Goal: Download file/media

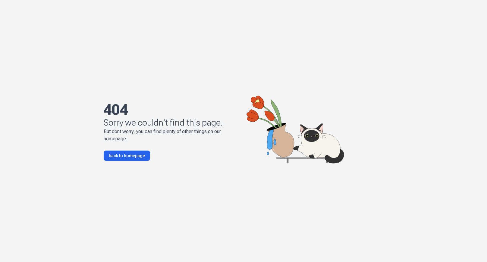
click at [123, 157] on link "back to homepage" at bounding box center [127, 156] width 46 height 10
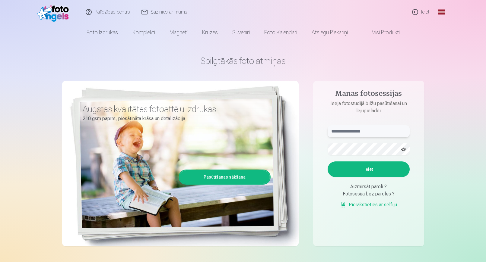
type input "**********"
click at [375, 174] on button "Ieiet" at bounding box center [368, 170] width 82 height 16
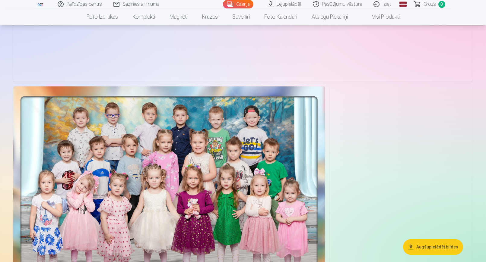
scroll to position [302, 0]
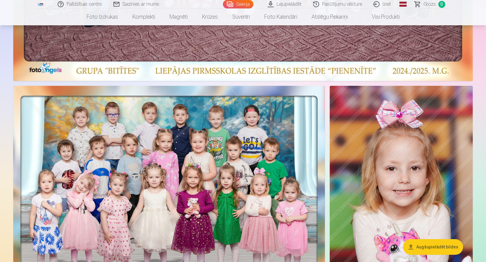
click at [434, 248] on button "Augšupielādēt bildes" at bounding box center [433, 247] width 60 height 16
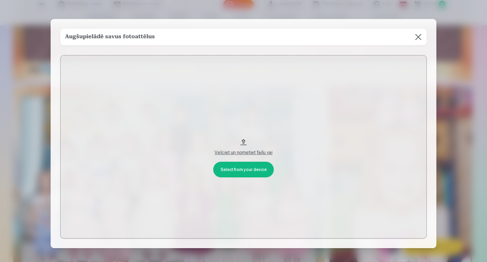
click at [419, 35] on button at bounding box center [418, 37] width 17 height 17
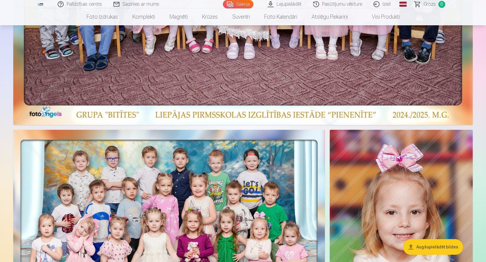
scroll to position [0, 0]
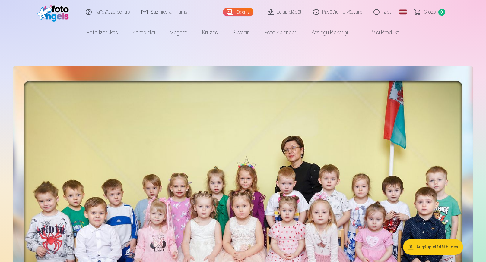
click at [229, 12] on link "Galerija" at bounding box center [238, 12] width 30 height 8
click at [288, 16] on link "Lejupielādēt" at bounding box center [285, 12] width 46 height 24
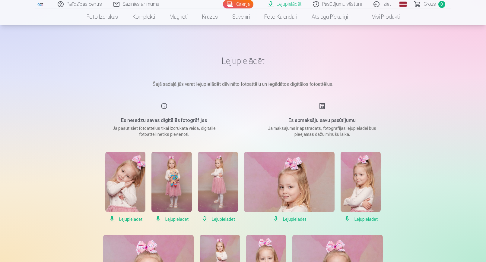
scroll to position [60, 0]
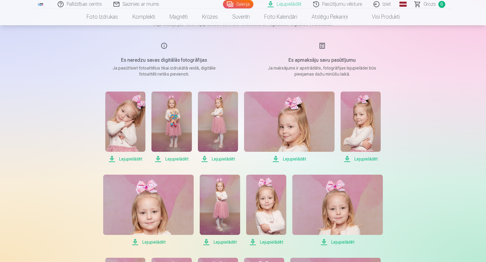
click at [131, 159] on span "Lejupielādēt" at bounding box center [125, 159] width 40 height 7
click at [178, 159] on span "Lejupielādēt" at bounding box center [171, 159] width 40 height 7
click at [224, 160] on span "Lejupielādēt" at bounding box center [218, 159] width 40 height 7
click at [299, 157] on span "Lejupielādēt" at bounding box center [289, 159] width 90 height 7
click at [365, 158] on span "Lejupielādēt" at bounding box center [360, 159] width 40 height 7
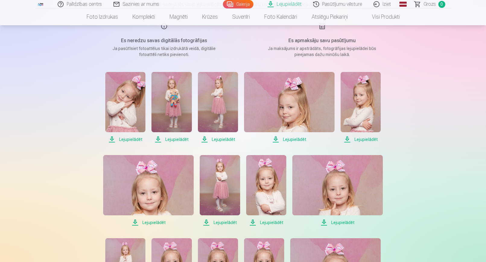
scroll to position [90, 0]
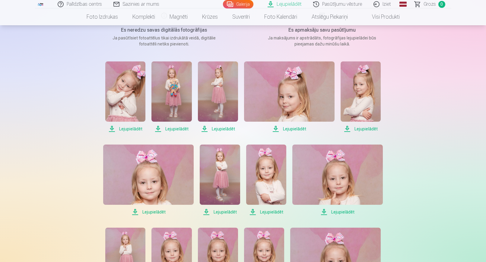
click at [148, 212] on span "Lejupielādēt" at bounding box center [148, 212] width 90 height 7
click at [224, 213] on span "Lejupielādēt" at bounding box center [220, 212] width 40 height 7
click at [261, 213] on span "Lejupielādēt" at bounding box center [266, 212] width 40 height 7
click at [340, 212] on span "Lejupielādēt" at bounding box center [337, 212] width 90 height 7
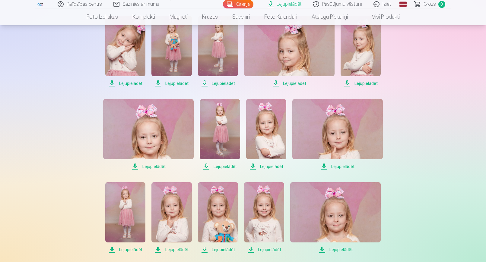
scroll to position [241, 0]
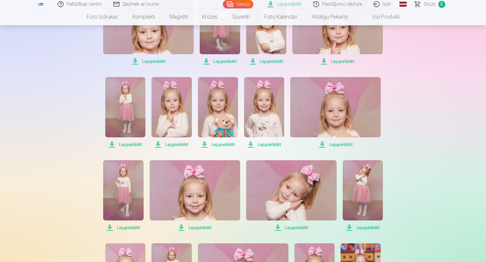
click at [126, 145] on span "Lejupielādēt" at bounding box center [125, 144] width 40 height 7
click at [171, 146] on span "Lejupielādēt" at bounding box center [171, 144] width 40 height 7
click at [224, 148] on span "Lejupielādēt" at bounding box center [218, 144] width 40 height 7
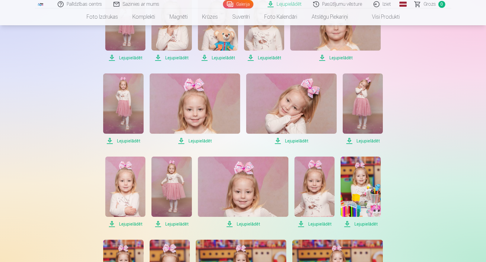
scroll to position [332, 0]
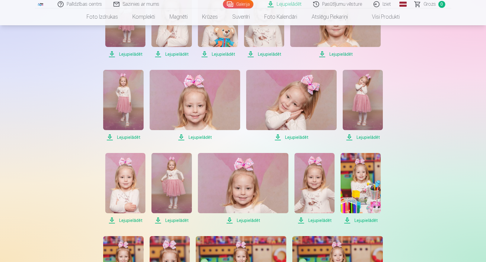
click at [122, 137] on span "Lejupielādēt" at bounding box center [123, 137] width 40 height 7
click at [294, 136] on span "Lejupielādēt" at bounding box center [291, 137] width 90 height 7
click at [363, 139] on span "Lejupielādēt" at bounding box center [363, 137] width 40 height 7
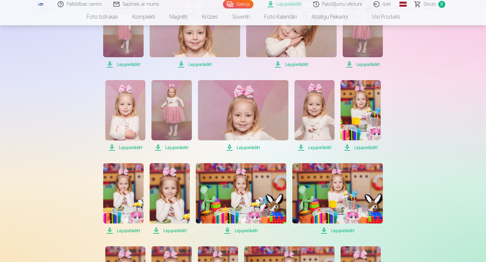
scroll to position [422, 0]
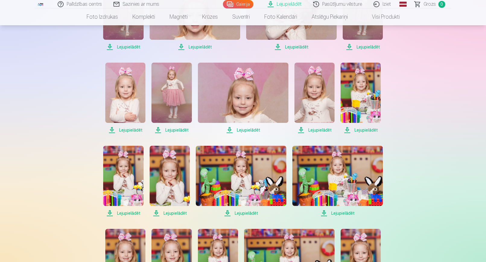
click at [128, 131] on span "Lejupielādēt" at bounding box center [125, 130] width 40 height 7
click at [180, 132] on span "Lejupielādēt" at bounding box center [171, 130] width 40 height 7
click at [318, 130] on span "Lejupielādēt" at bounding box center [314, 130] width 40 height 7
click at [361, 129] on span "Lejupielādēt" at bounding box center [360, 130] width 40 height 7
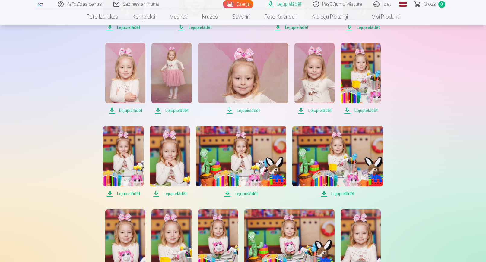
scroll to position [482, 0]
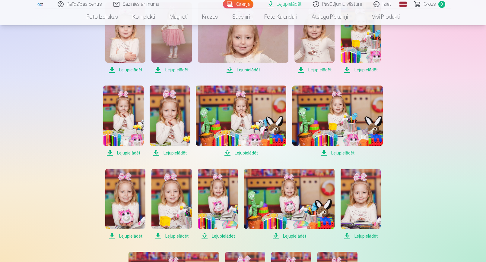
click at [126, 152] on span "Lejupielādēt" at bounding box center [123, 153] width 40 height 7
click at [179, 152] on span "Lejupielādēt" at bounding box center [170, 153] width 40 height 7
click at [248, 155] on span "Lejupielādēt" at bounding box center [241, 153] width 90 height 7
click at [345, 154] on span "Lejupielādēt" at bounding box center [337, 153] width 90 height 7
click at [121, 238] on span "Lejupielādēt" at bounding box center [125, 236] width 40 height 7
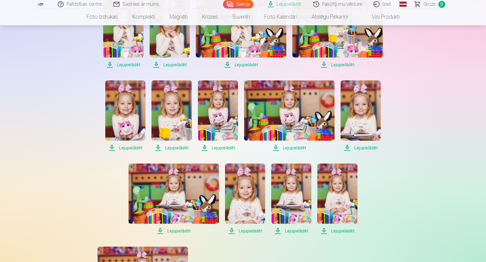
scroll to position [573, 0]
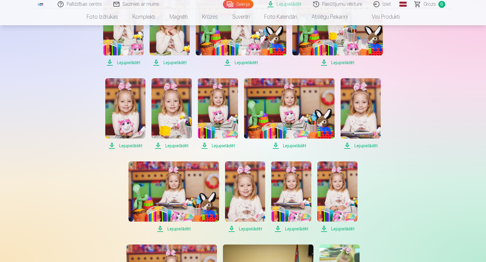
click at [174, 147] on span "Lejupielādēt" at bounding box center [171, 145] width 40 height 7
click at [287, 145] on span "Lejupielādēt" at bounding box center [289, 145] width 90 height 7
click at [363, 144] on span "Lejupielādēt" at bounding box center [360, 145] width 40 height 7
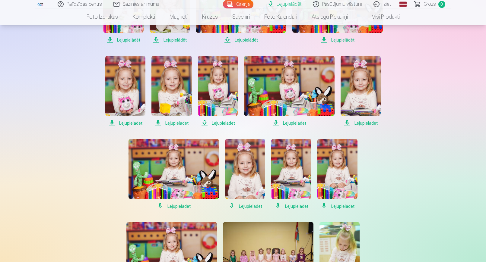
scroll to position [663, 0]
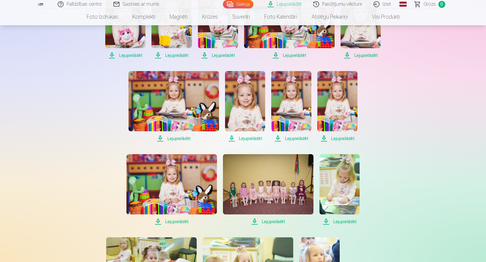
click at [177, 139] on span "Lejupielādēt" at bounding box center [173, 138] width 90 height 7
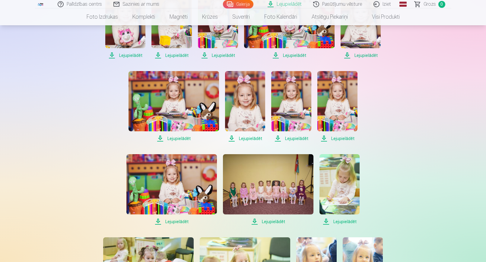
click at [242, 135] on span "Lejupielādēt" at bounding box center [245, 138] width 40 height 7
click at [295, 138] on span "Lejupielādēt" at bounding box center [291, 138] width 40 height 7
click at [289, 139] on span "Lejupielādēt" at bounding box center [291, 138] width 40 height 7
click at [338, 138] on span "Lejupielādēt" at bounding box center [337, 138] width 40 height 7
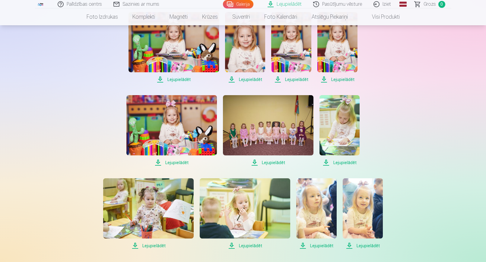
scroll to position [724, 0]
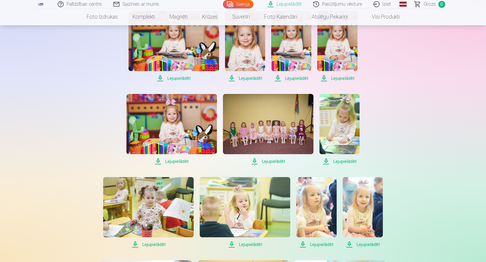
click at [178, 162] on span "Lejupielādēt" at bounding box center [171, 161] width 90 height 7
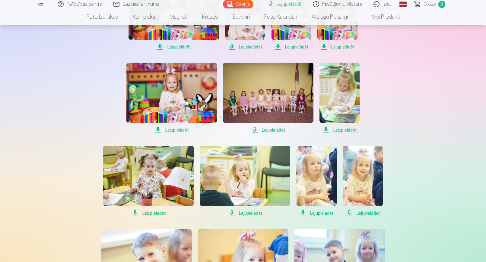
scroll to position [784, 0]
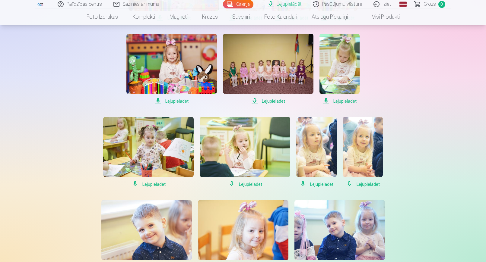
click at [273, 103] on span "Lejupielādēt" at bounding box center [268, 101] width 90 height 7
click at [346, 102] on span "Lejupielādēt" at bounding box center [339, 101] width 40 height 7
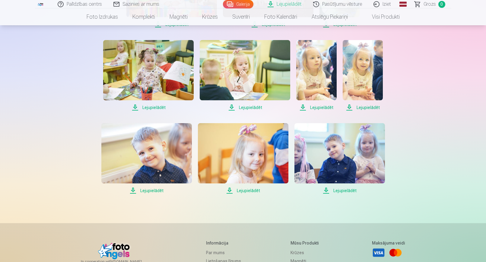
scroll to position [874, 0]
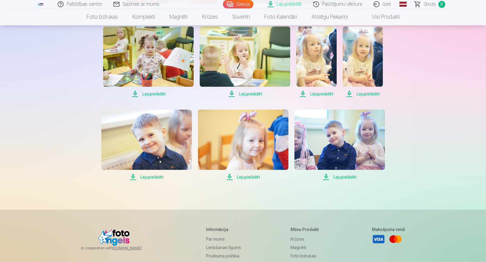
click at [251, 95] on span "Lejupielādēt" at bounding box center [245, 93] width 90 height 7
click at [366, 96] on span "Lejupielādēt" at bounding box center [363, 93] width 40 height 7
click at [345, 176] on span "Lejupielādēt" at bounding box center [339, 177] width 90 height 7
click at [248, 177] on span "Lejupielādēt" at bounding box center [243, 177] width 90 height 7
